Goal: Find specific page/section: Find specific page/section

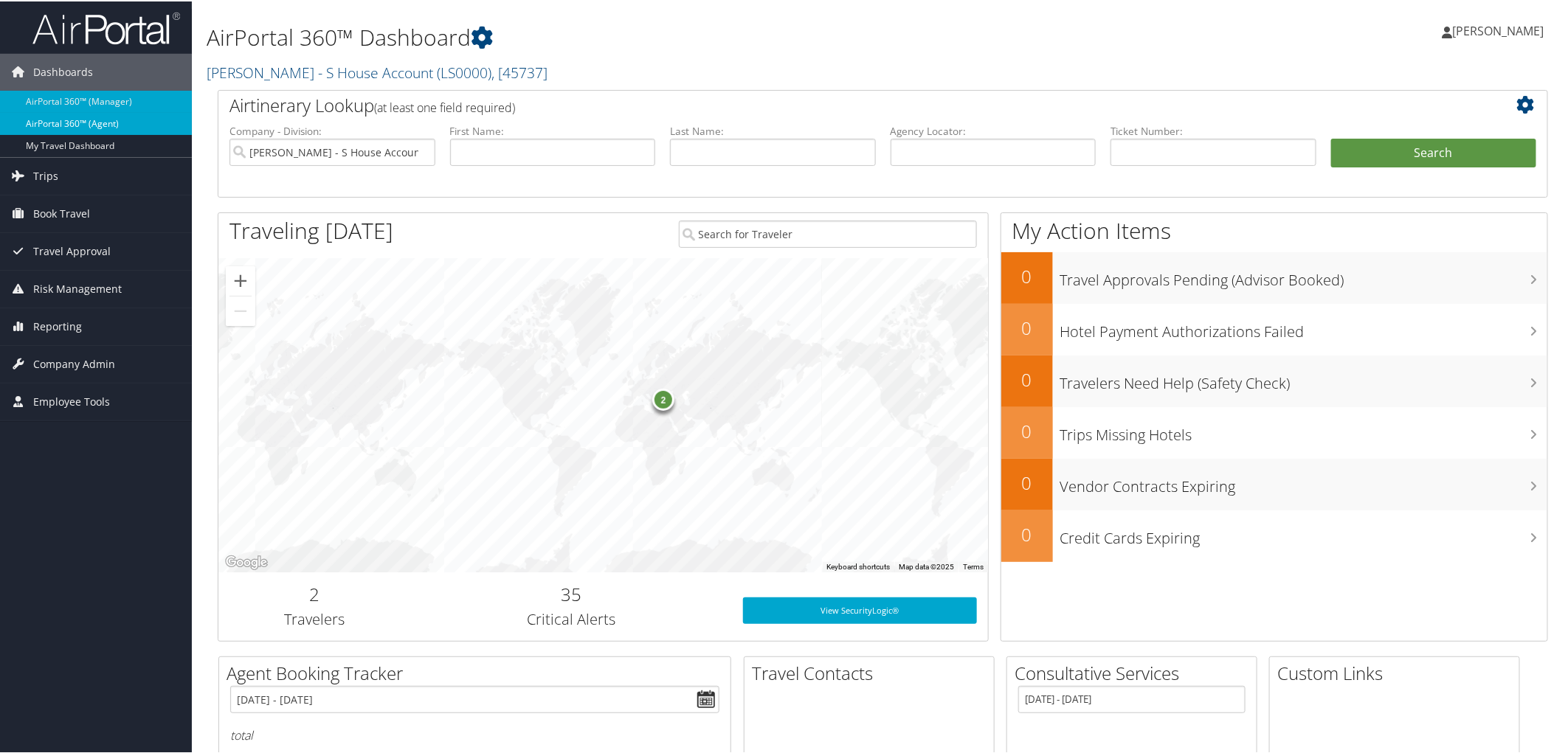
click at [71, 119] on link "AirPortal 360™ (Agent)" at bounding box center [96, 122] width 192 height 22
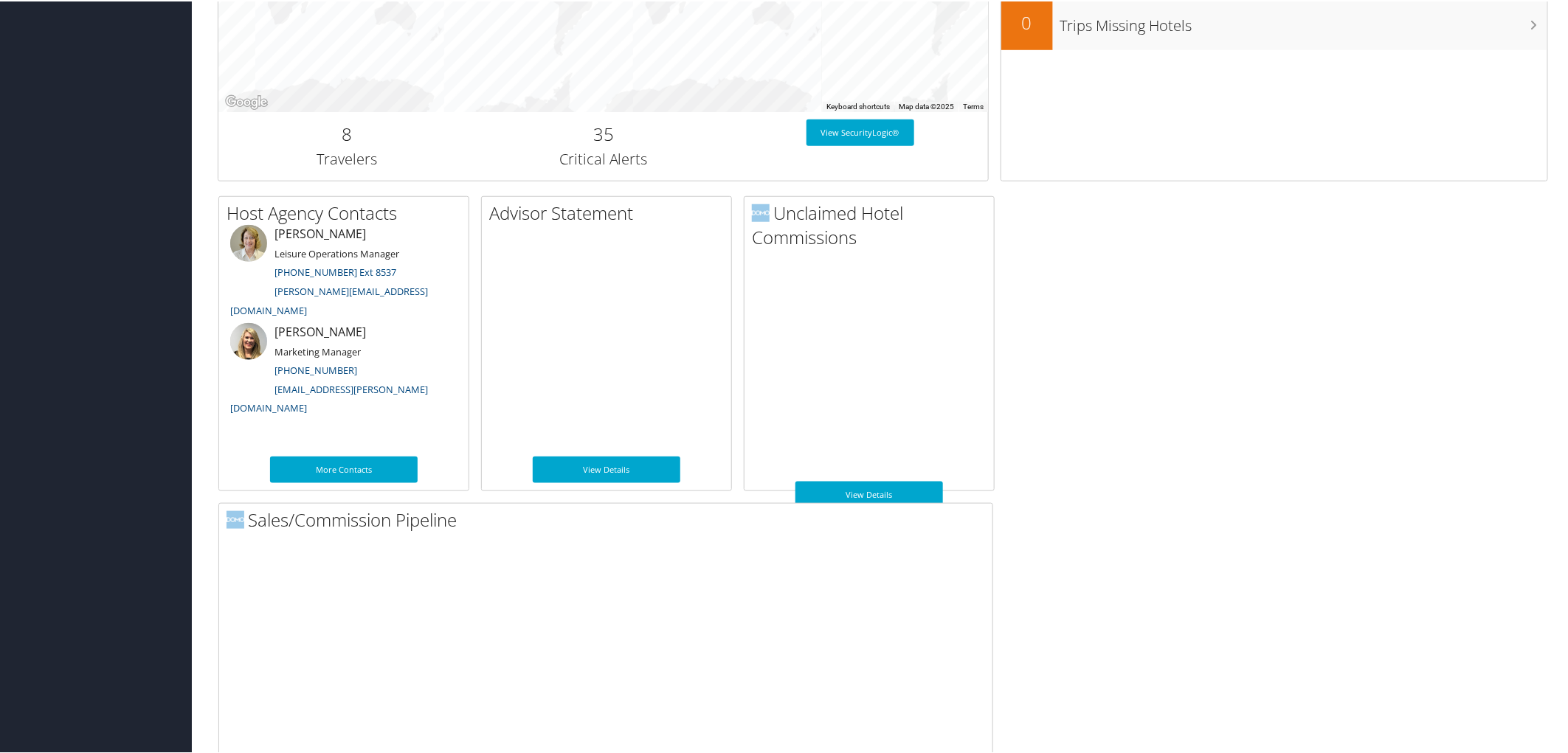
scroll to position [636, 0]
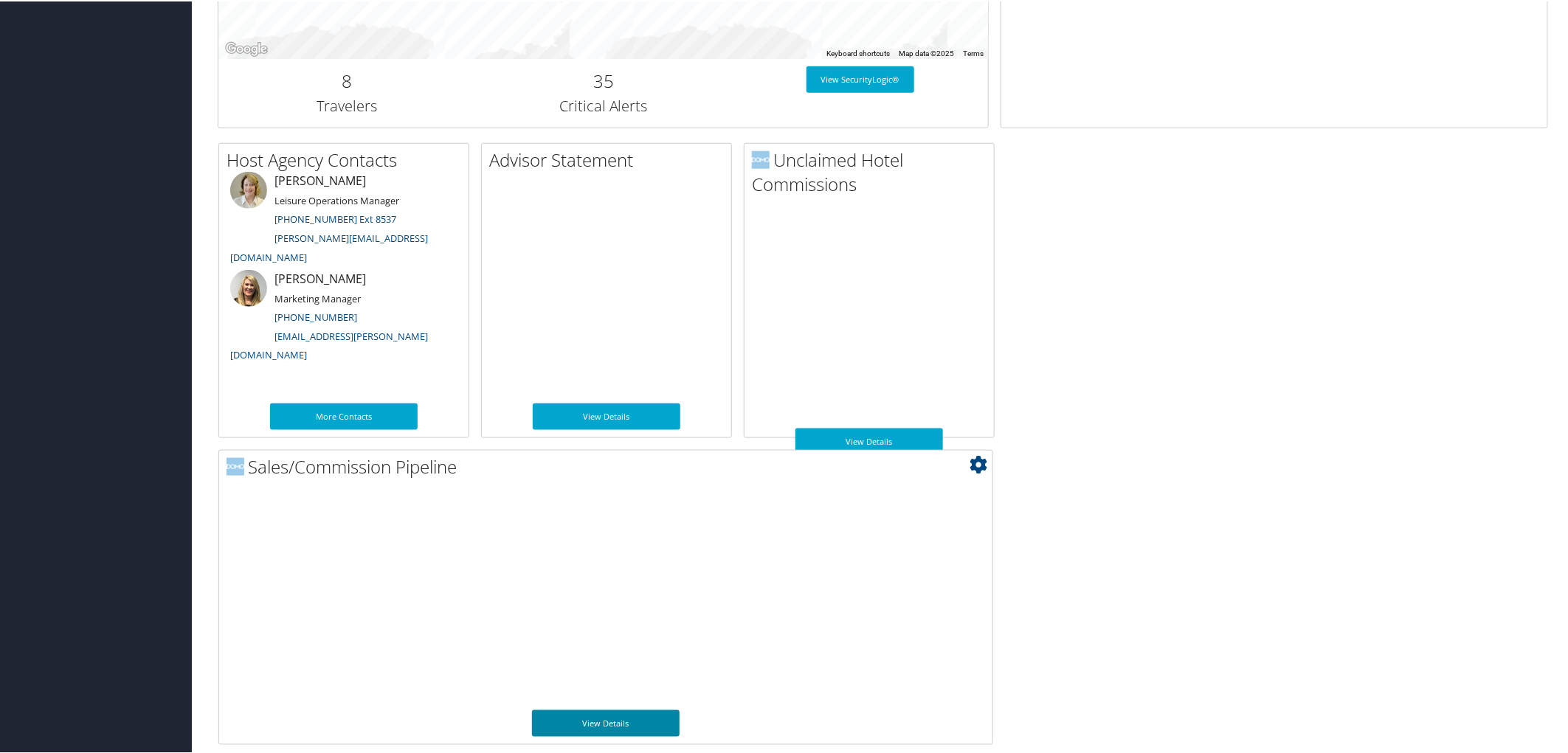
click at [614, 720] on link "View Details" at bounding box center [606, 722] width 147 height 27
